Goal: Task Accomplishment & Management: Manage account settings

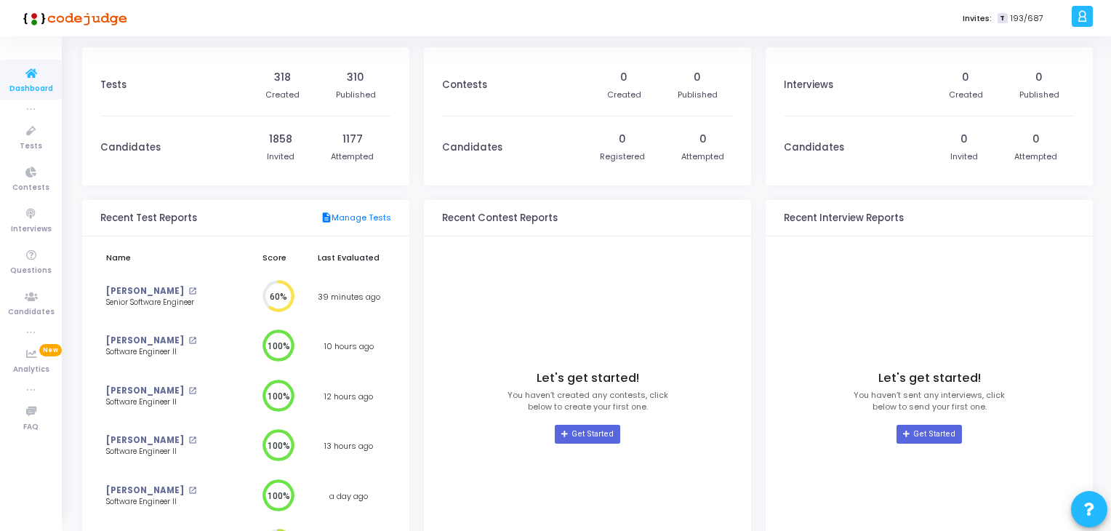
scroll to position [113, 0]
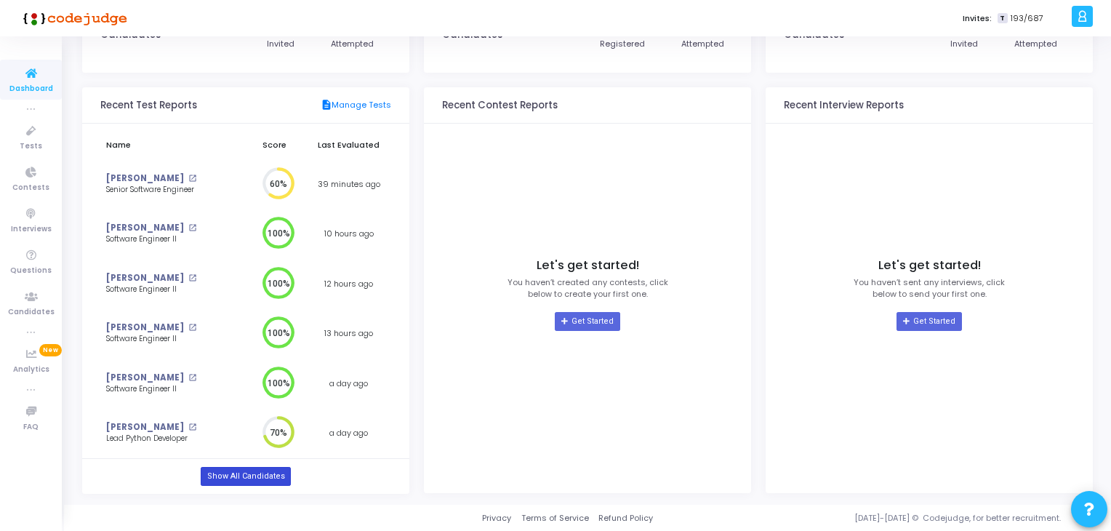
click at [241, 478] on link "Show All Candidates" at bounding box center [245, 476] width 89 height 19
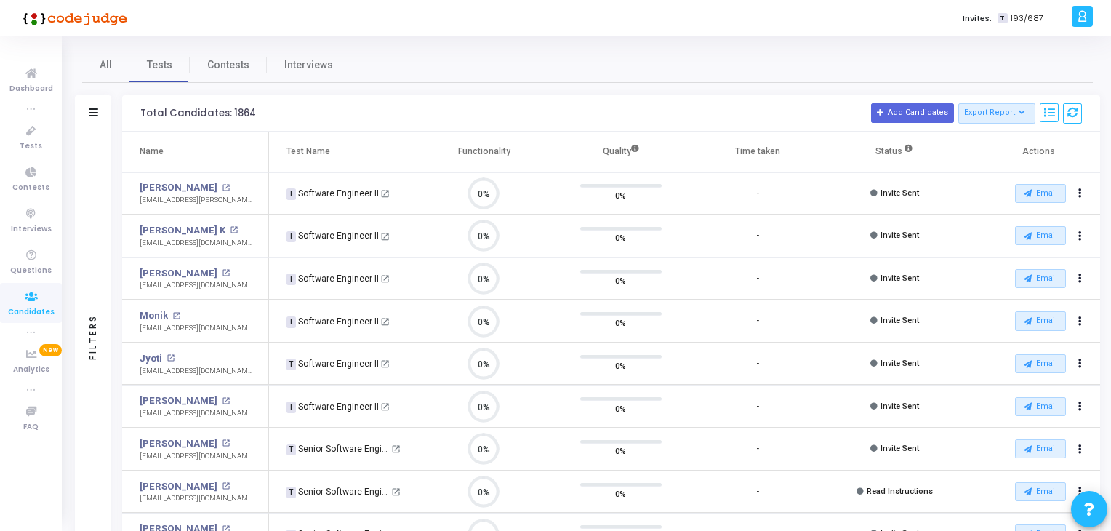
scroll to position [30, 37]
click at [106, 64] on span "All" at bounding box center [106, 64] width 12 height 15
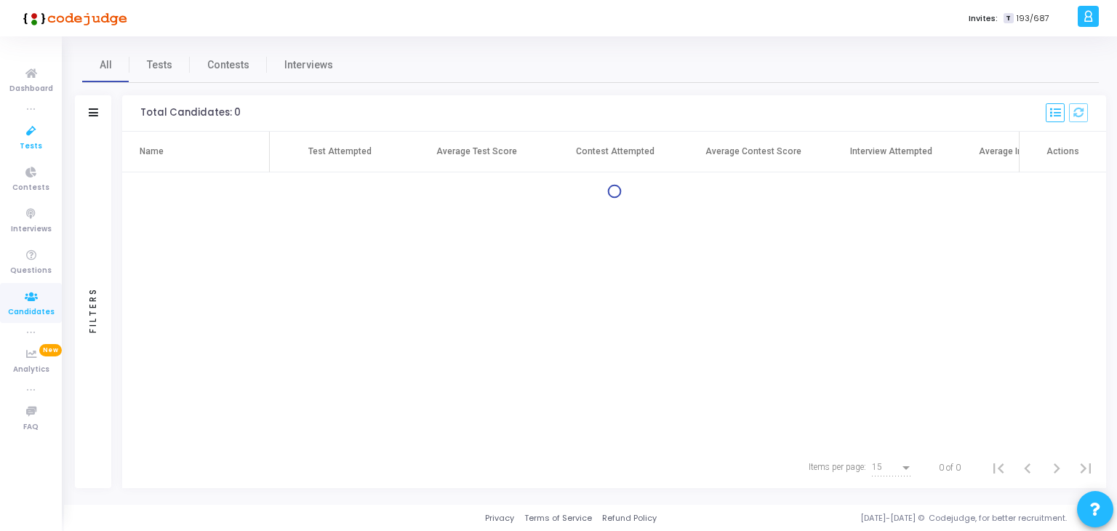
click at [23, 134] on icon at bounding box center [31, 131] width 31 height 18
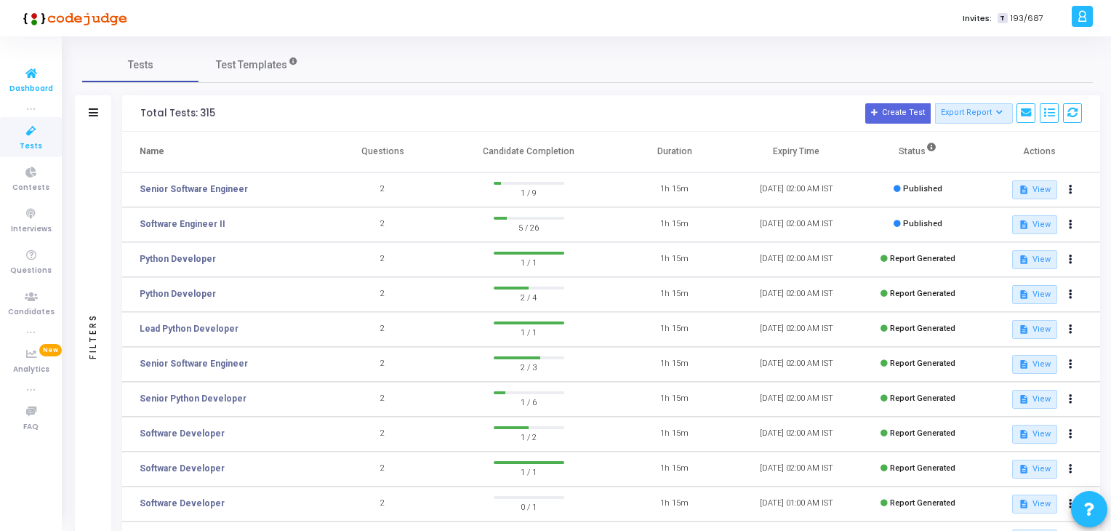
click at [33, 81] on icon at bounding box center [31, 74] width 31 height 18
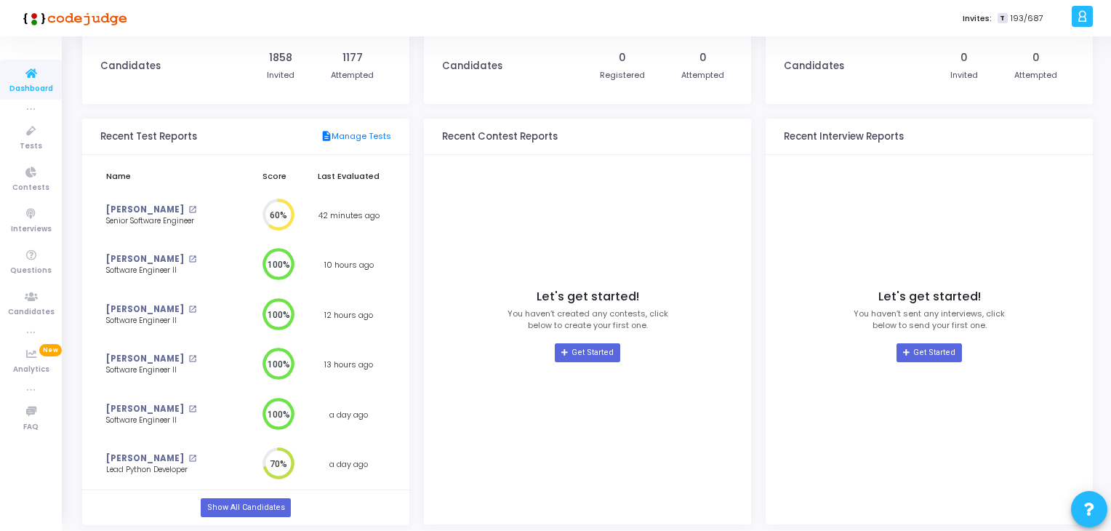
scroll to position [113, 0]
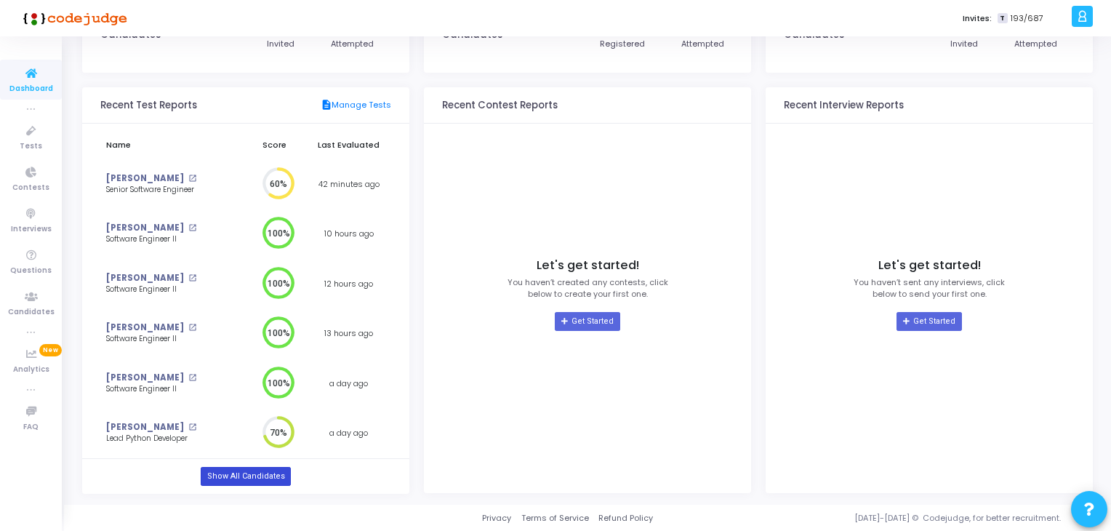
click at [229, 471] on link "Show All Candidates" at bounding box center [245, 476] width 89 height 19
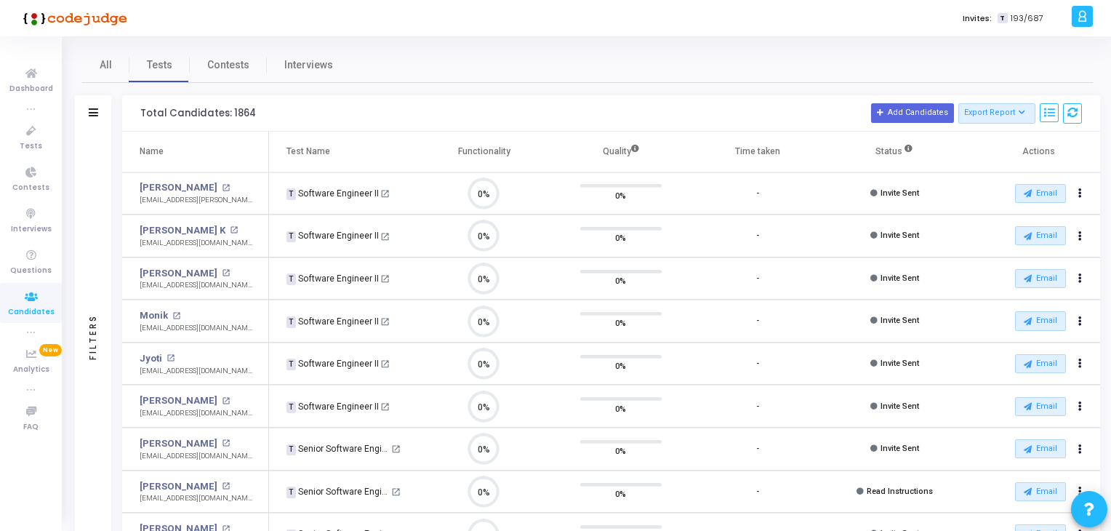
scroll to position [30, 37]
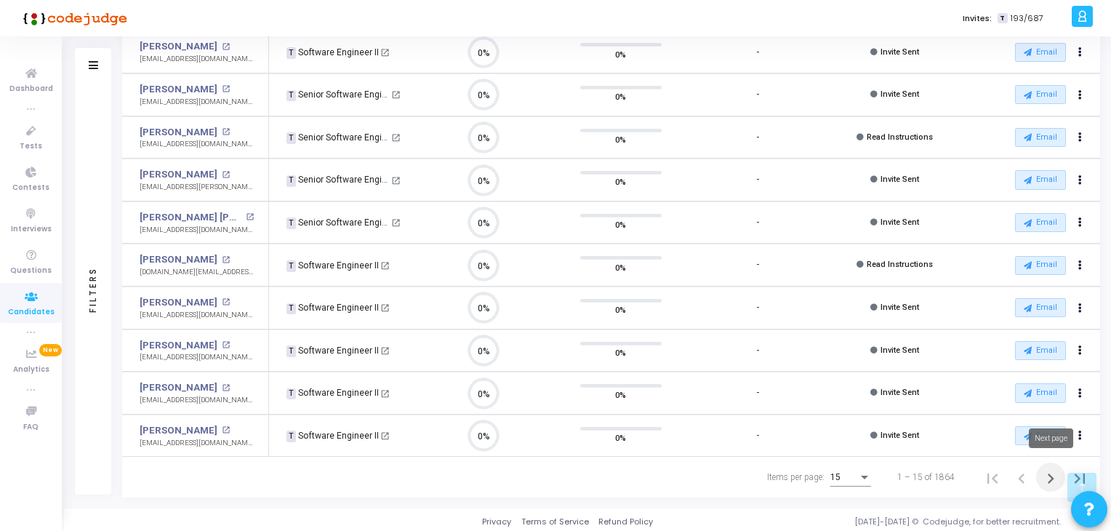
click at [1048, 478] on icon "Next page" at bounding box center [1051, 478] width 20 height 20
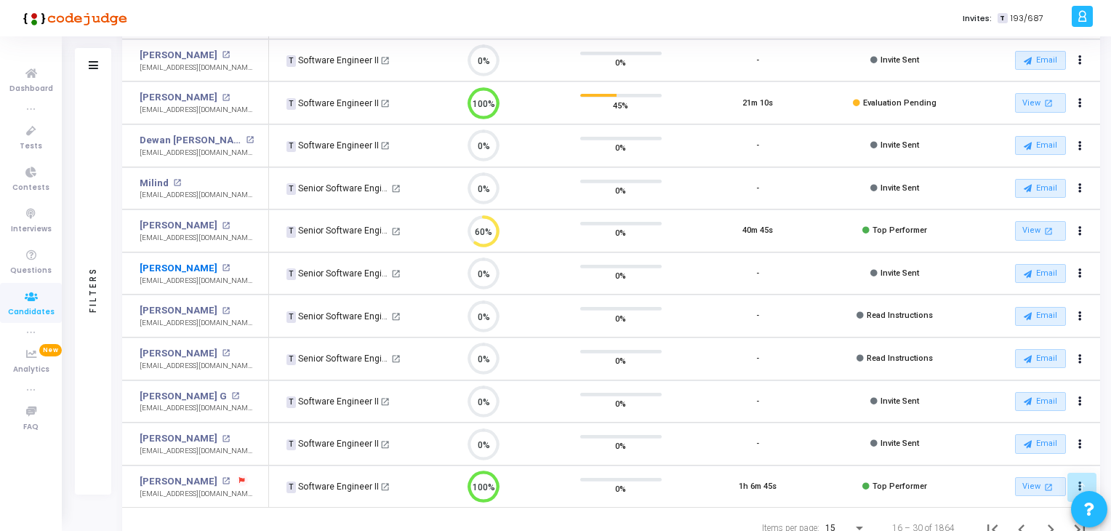
scroll to position [303, 0]
drag, startPoint x: 140, startPoint y: 109, endPoint x: 239, endPoint y: 108, distance: 98.9
click at [239, 108] on td "[PERSON_NAME] open_in_new [EMAIL_ADDRESS][DOMAIN_NAME]" at bounding box center [195, 103] width 147 height 43
copy div "[EMAIL_ADDRESS][DOMAIN_NAME]"
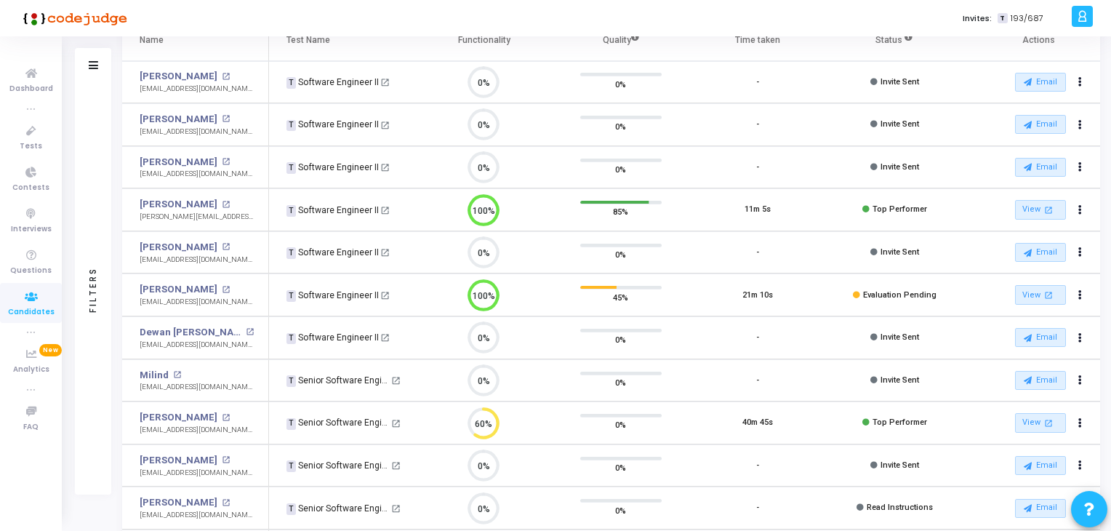
scroll to position [111, 0]
click at [268, 337] on td "[PERSON_NAME] [PERSON_NAME] open_in_new [EMAIL_ADDRESS][DOMAIN_NAME]" at bounding box center [195, 338] width 147 height 43
